Goal: Ask a question

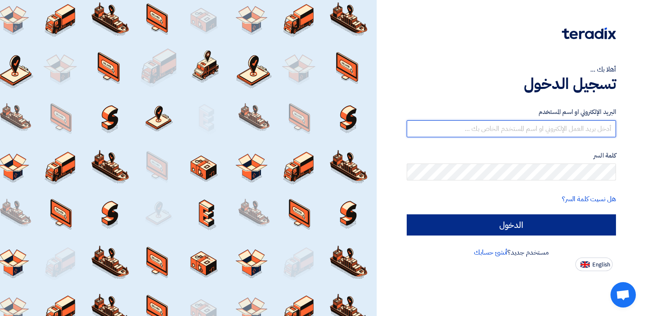
type input "[PERSON_NAME][EMAIL_ADDRESS][PERSON_NAME][DOMAIN_NAME]"
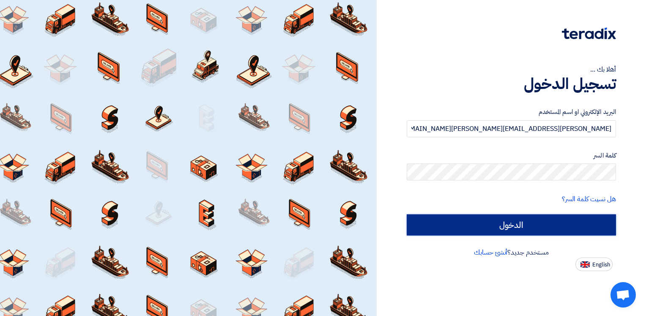
click at [435, 218] on input "الدخول" at bounding box center [511, 224] width 209 height 21
type input "Sign in"
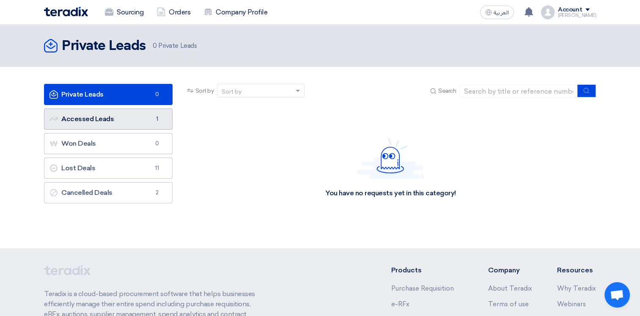
click at [99, 118] on link "Accessed Leads Accessed Leads 1" at bounding box center [108, 118] width 129 height 21
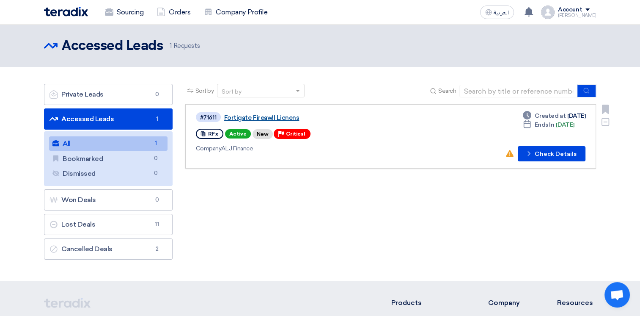
click at [255, 115] on link "Fortigate Fireawll Licnens" at bounding box center [329, 118] width 211 height 8
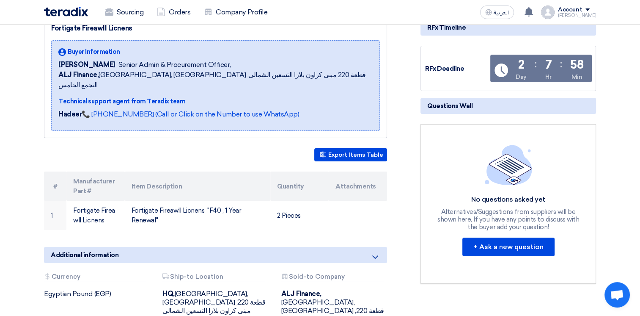
scroll to position [127, 0]
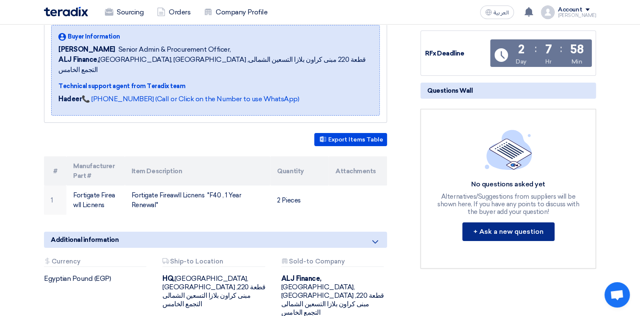
click at [435, 231] on button "+ Ask a new question" at bounding box center [508, 231] width 92 height 19
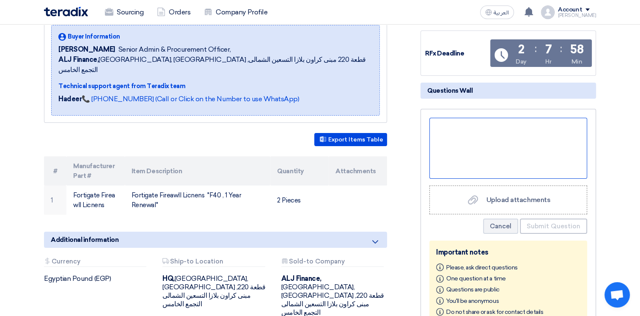
click at [435, 129] on div at bounding box center [508, 148] width 158 height 61
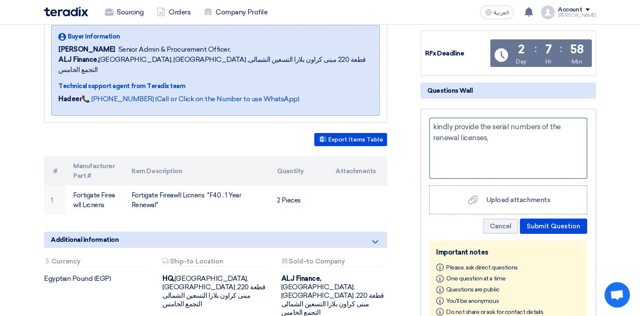
click at [435, 151] on div "kindly provide the serial numbers of the renewal licenses," at bounding box center [508, 148] width 158 height 61
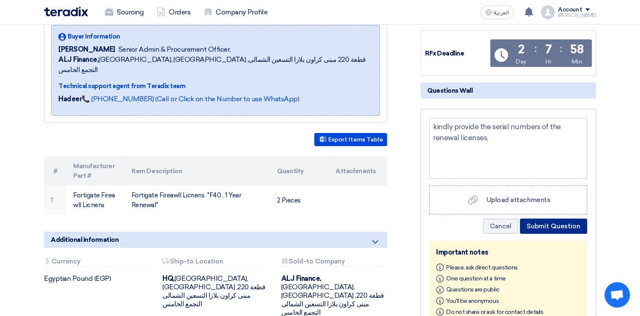
click at [435, 226] on button "Submit Question" at bounding box center [553, 225] width 67 height 15
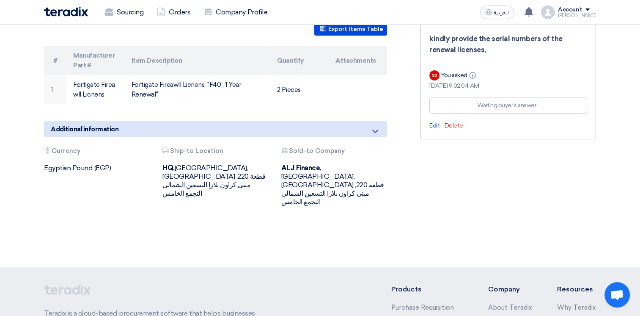
scroll to position [169, 0]
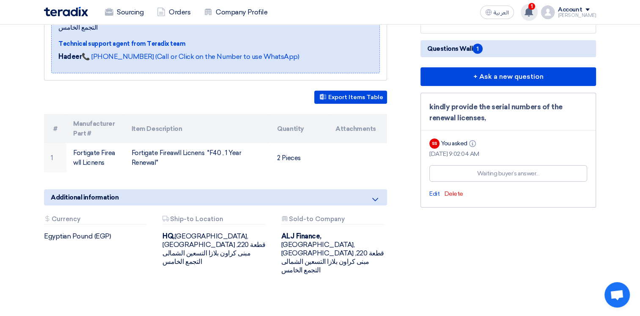
click at [435, 9] on use at bounding box center [528, 11] width 8 height 9
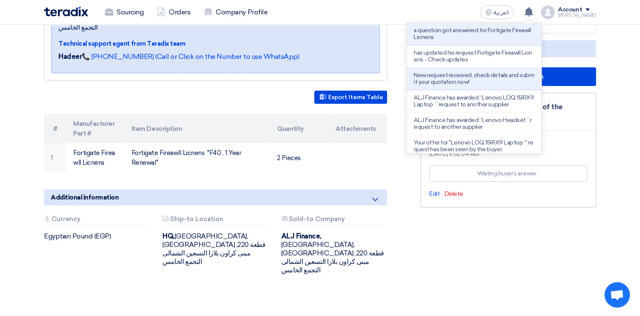
click at [435, 32] on p "a question got answered for Fortigate Fireawll Licnens" at bounding box center [474, 34] width 121 height 14
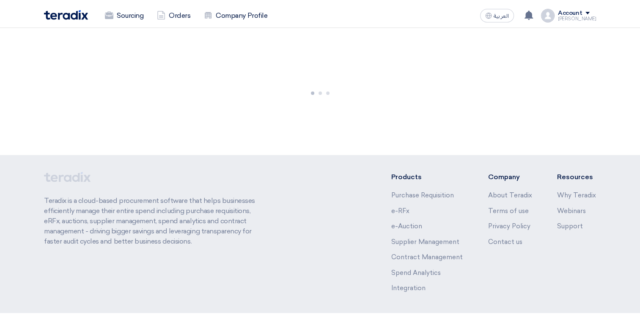
scroll to position [169, 0]
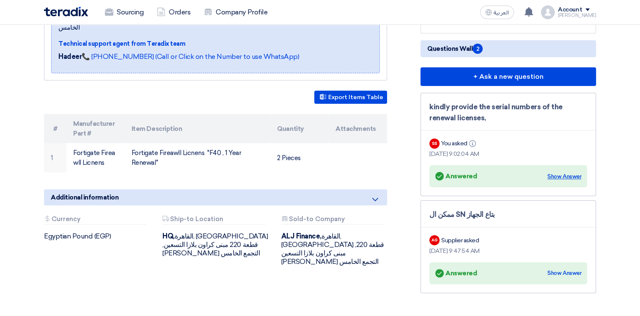
click at [558, 173] on div "Show Answer" at bounding box center [564, 176] width 34 height 8
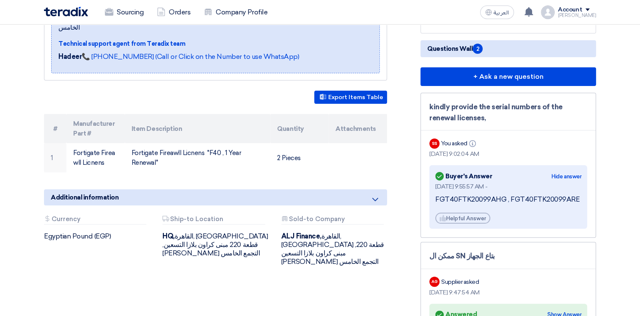
drag, startPoint x: 433, startPoint y: 199, endPoint x: 483, endPoint y: 197, distance: 50.0
click at [480, 198] on div "Answered Buyer's Answer Hide answer [DATE] 9:55:57 AM - FGT40FTK20099AHG , FGT4…" at bounding box center [508, 196] width 158 height 63
drag, startPoint x: 504, startPoint y: 198, endPoint x: 434, endPoint y: 196, distance: 69.4
click at [434, 196] on div "Answered Buyer's Answer Hide answer [DATE] 9:55:57 AM - FGT40FTK20099AHG , FGT4…" at bounding box center [508, 196] width 158 height 63
copy div "FGT40FTK20099AHG"
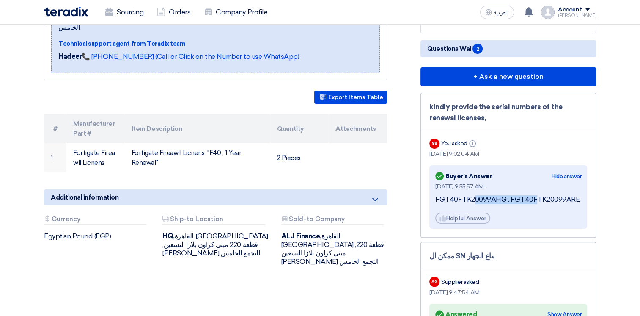
drag, startPoint x: 509, startPoint y: 198, endPoint x: 572, endPoint y: 195, distance: 63.1
click at [572, 195] on div "FGT40FTK20099AHG , FGT40FTK20099ARE" at bounding box center [508, 199] width 146 height 9
copy div "FGT40FTK20099ARE"
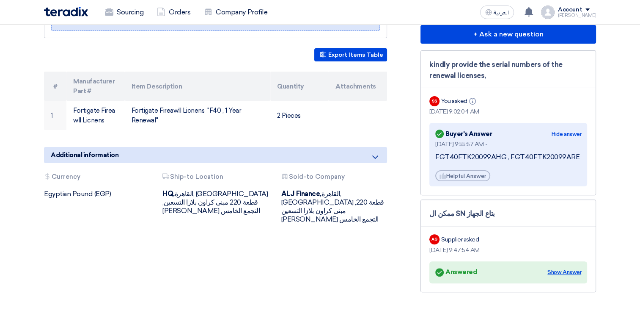
click at [557, 270] on div "Show Answer" at bounding box center [564, 272] width 34 height 8
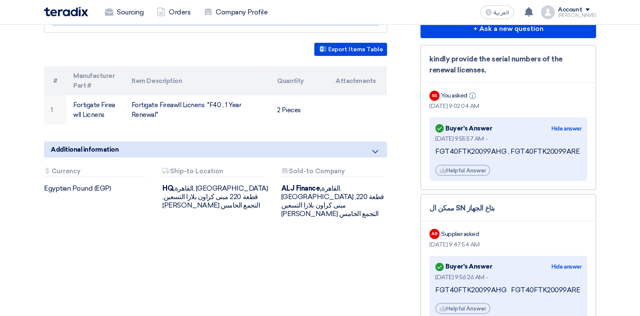
scroll to position [169, 0]
